Goal: Subscribe to service/newsletter

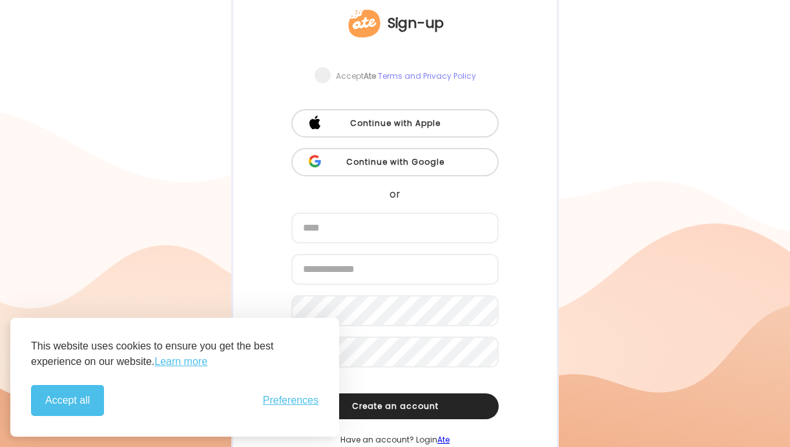
scroll to position [105, 0]
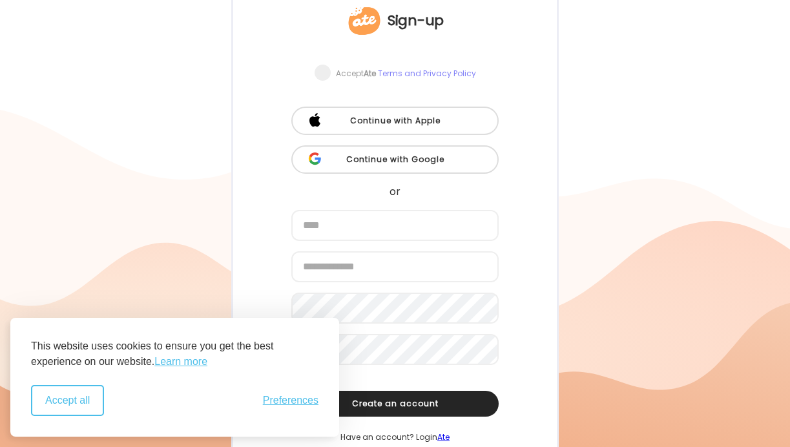
click at [85, 395] on button "Accept all" at bounding box center [67, 400] width 73 height 31
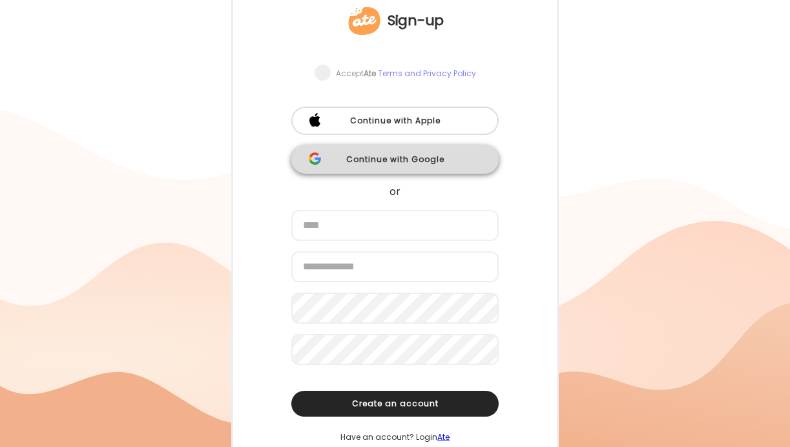
click at [398, 159] on div "Continue with Google" at bounding box center [394, 159] width 207 height 28
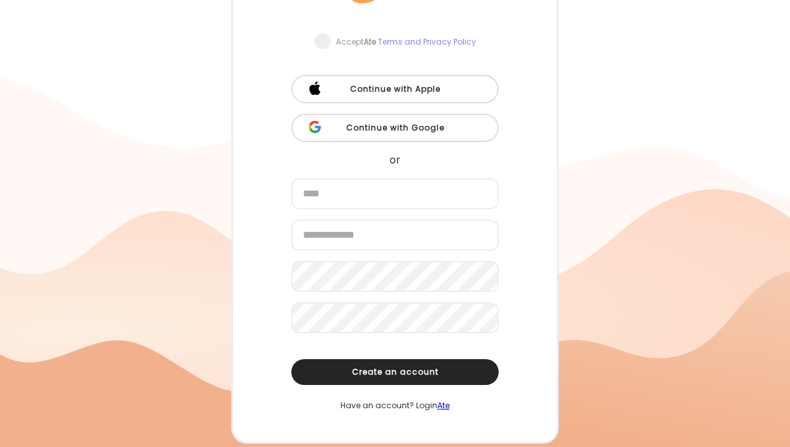
scroll to position [121, 0]
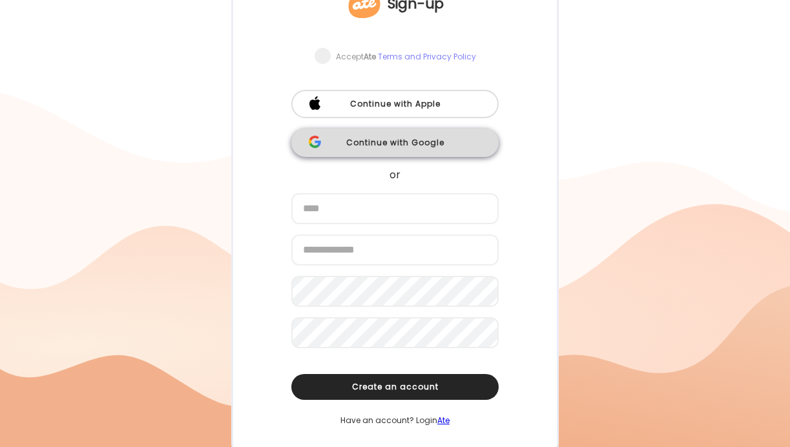
click at [394, 145] on div "Continue with Google" at bounding box center [394, 142] width 207 height 28
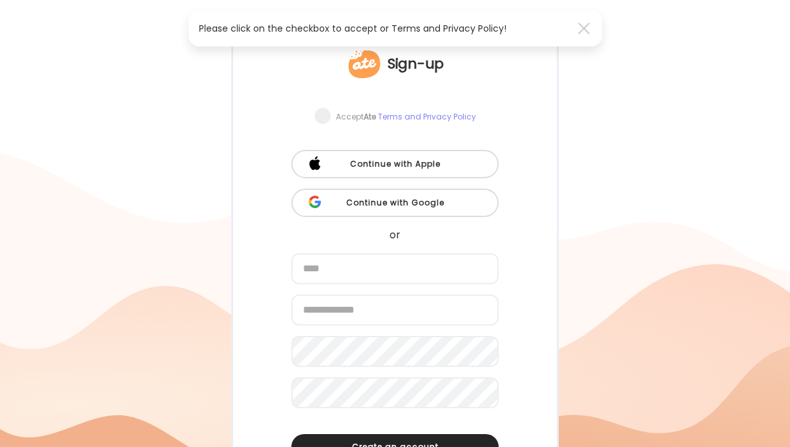
scroll to position [56, 0]
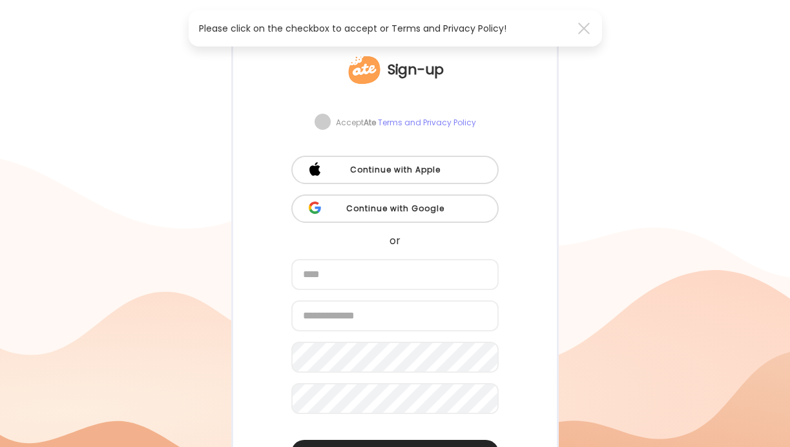
click at [322, 120] on span at bounding box center [322, 122] width 16 height 16
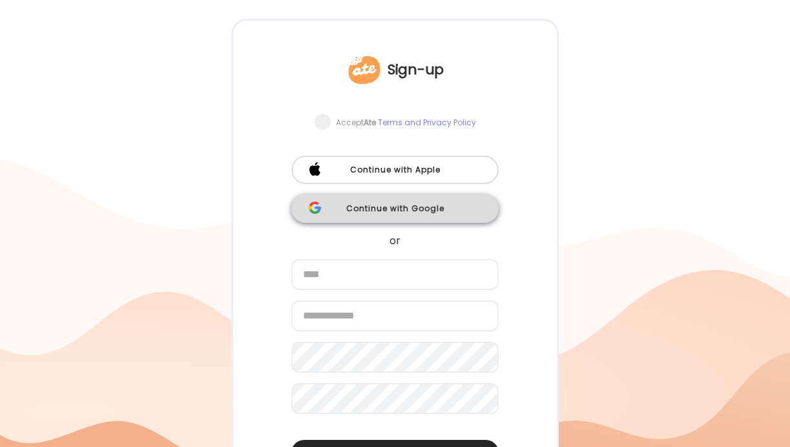
click at [409, 210] on div "Continue with Google" at bounding box center [394, 208] width 207 height 28
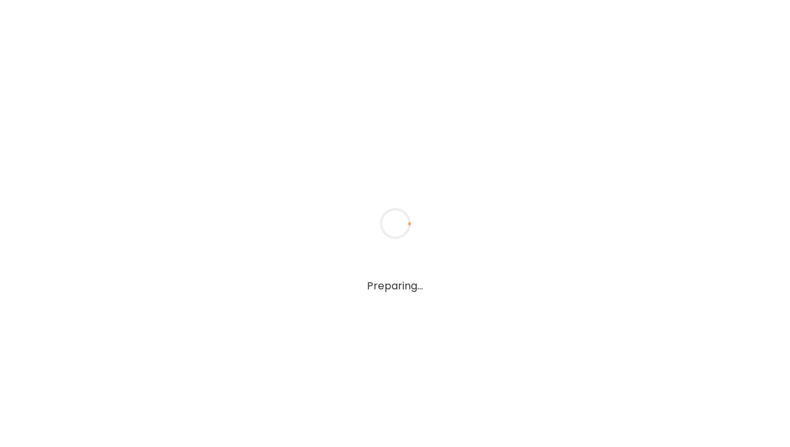
scroll to position [38, 0]
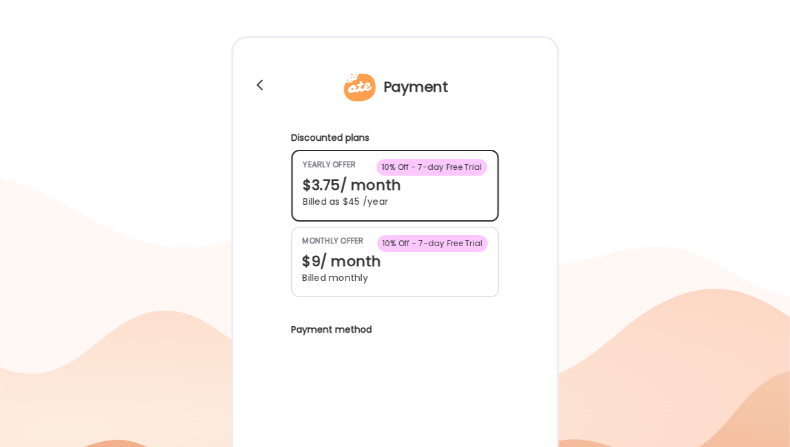
click at [404, 203] on div "Billed as $45 /year" at bounding box center [395, 202] width 184 height 14
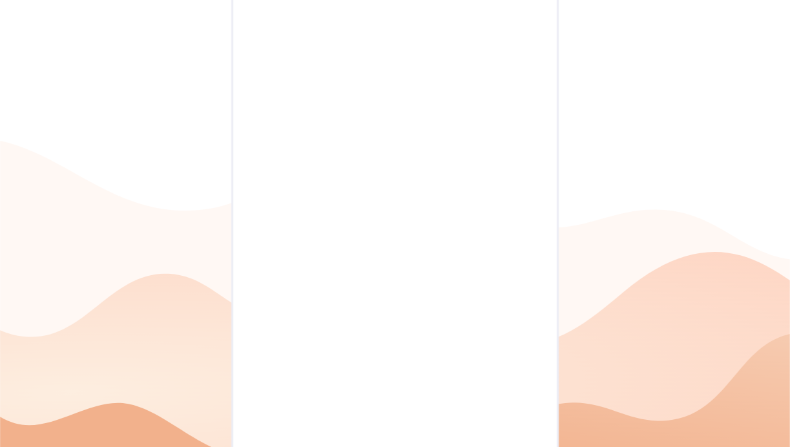
scroll to position [598, 0]
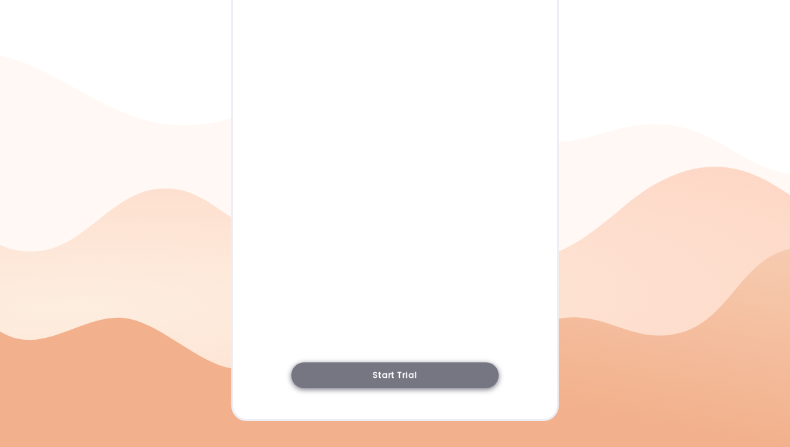
click at [406, 376] on span "Start Trial" at bounding box center [395, 374] width 45 height 11
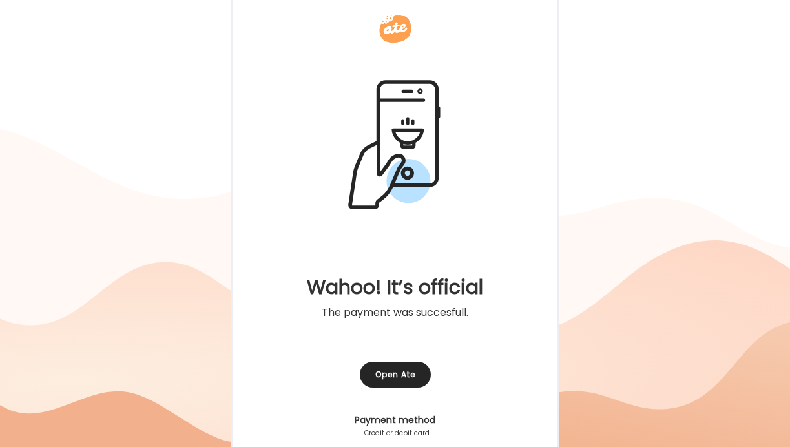
scroll to position [170, 0]
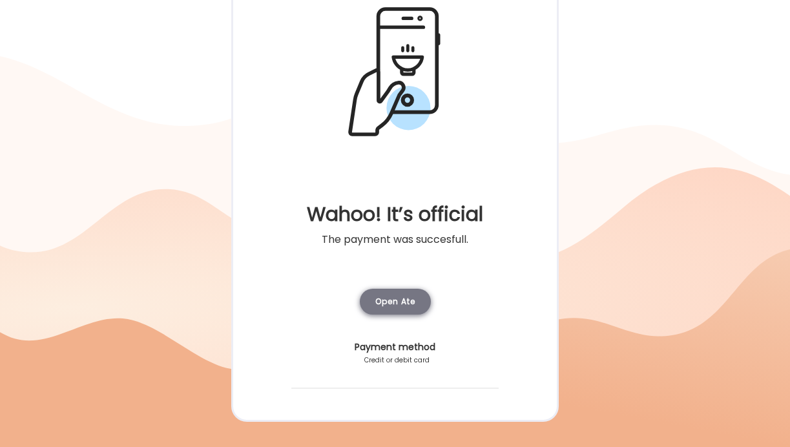
click at [400, 303] on div "Open Ate" at bounding box center [395, 302] width 71 height 26
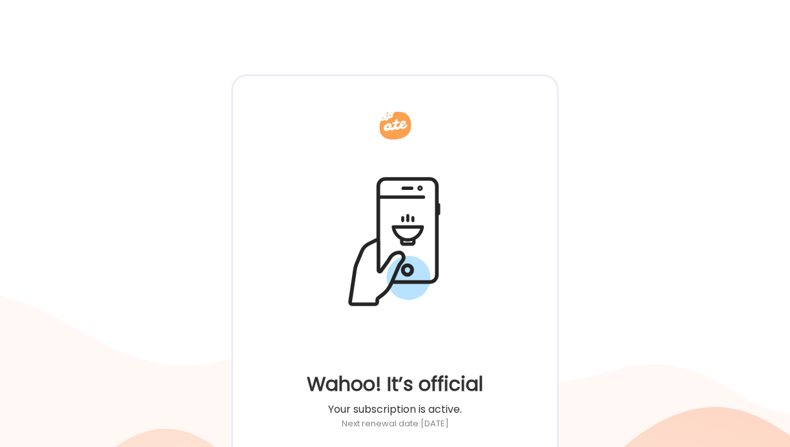
click at [391, 130] on div at bounding box center [395, 125] width 36 height 36
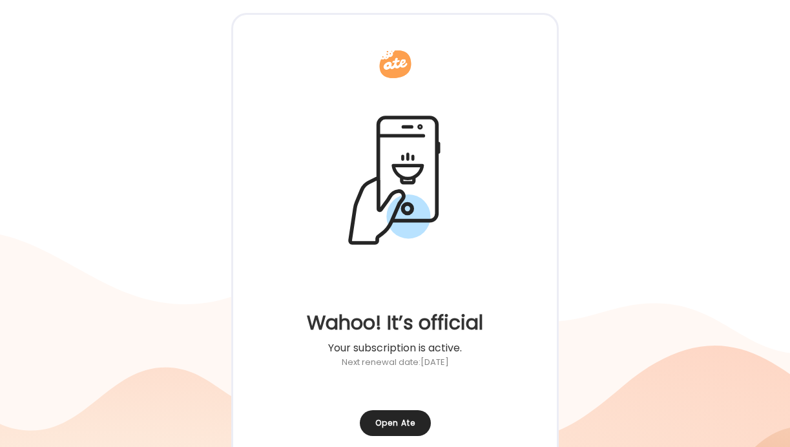
scroll to position [216, 0]
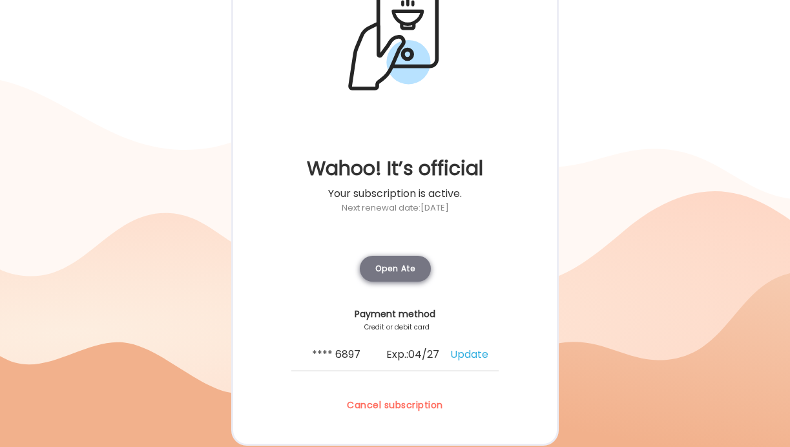
click at [406, 266] on div "Open Ate" at bounding box center [395, 269] width 71 height 26
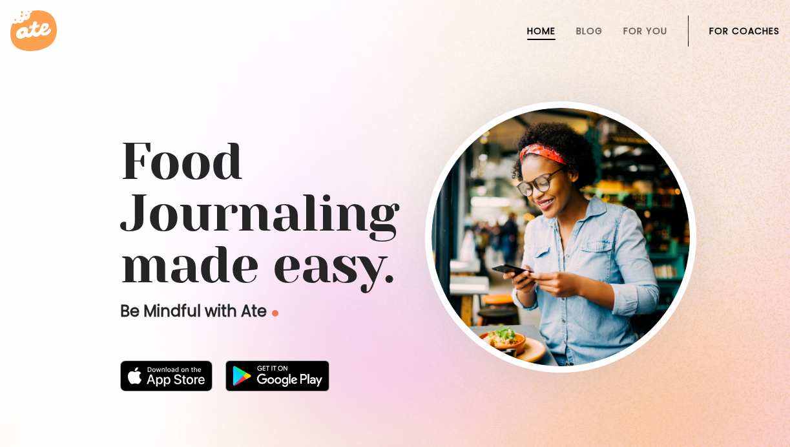
click at [547, 32] on link "Home" at bounding box center [541, 31] width 28 height 10
